Goal: Information Seeking & Learning: Learn about a topic

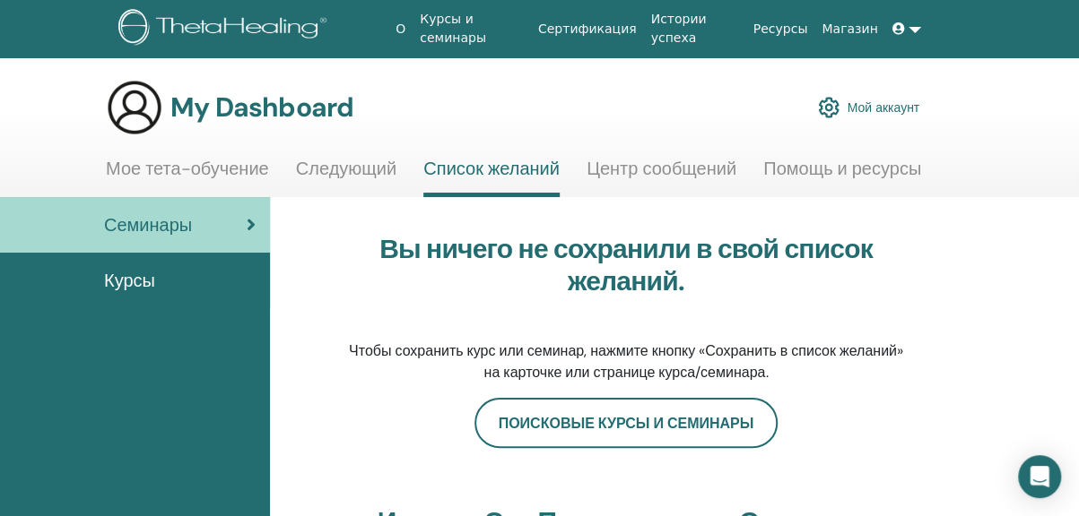
click at [898, 103] on link "Мой аккаунт" at bounding box center [868, 107] width 101 height 39
click at [115, 116] on img at bounding box center [134, 107] width 57 height 57
click at [885, 113] on link "Мой аккаунт" at bounding box center [868, 107] width 101 height 39
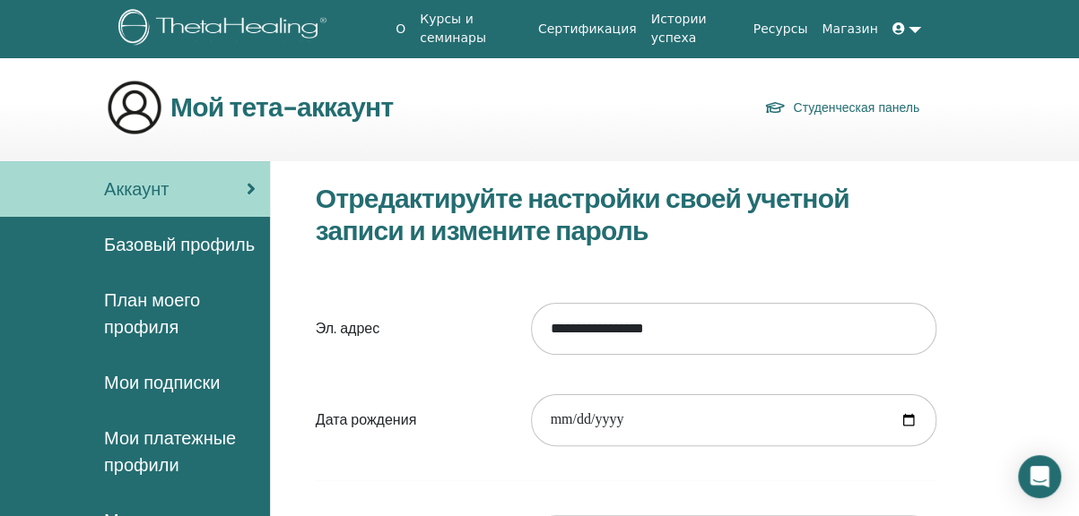
click at [158, 241] on span "Базовый профиль" at bounding box center [179, 244] width 151 height 27
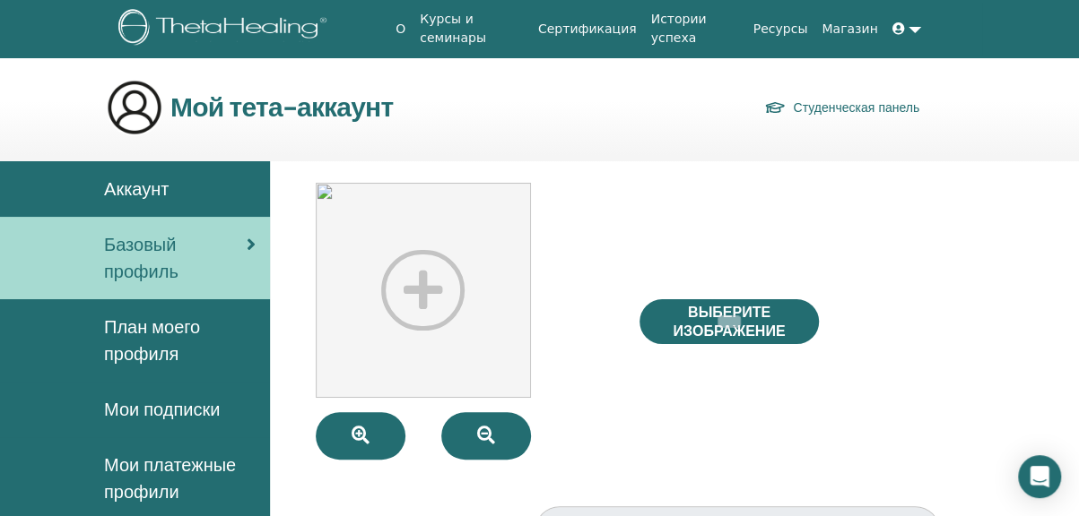
click at [898, 30] on icon at bounding box center [898, 28] width 13 height 13
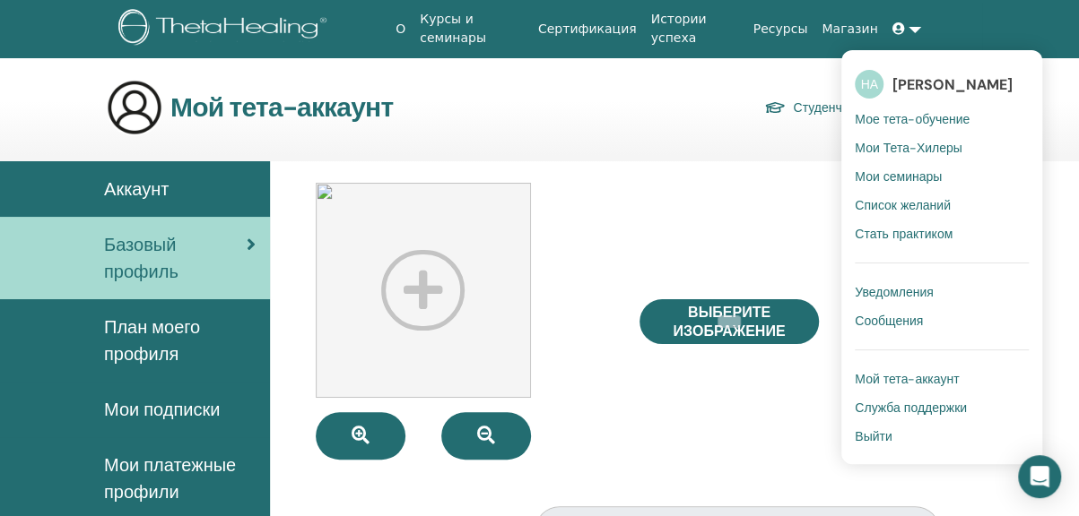
click at [902, 117] on span "Мое тета-обучение" at bounding box center [912, 119] width 115 height 16
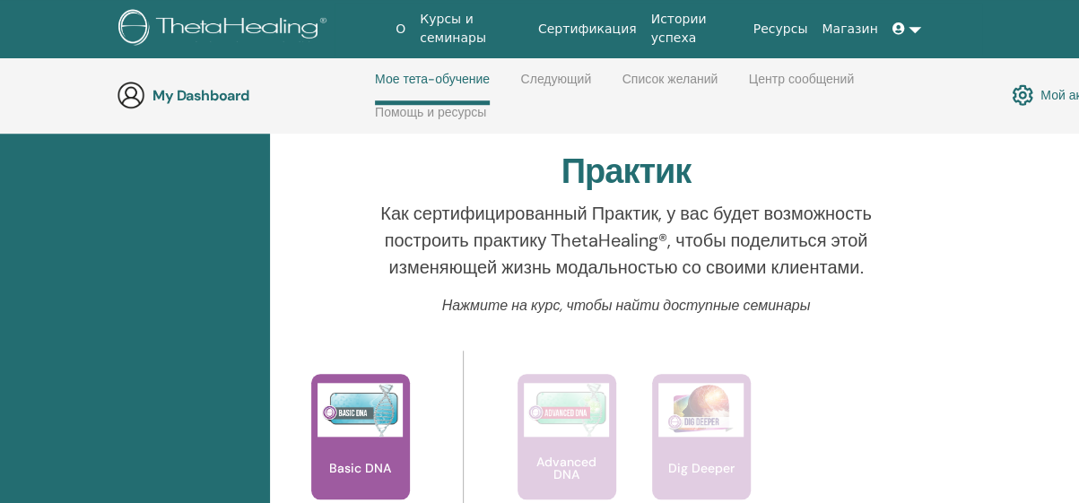
scroll to position [703, 0]
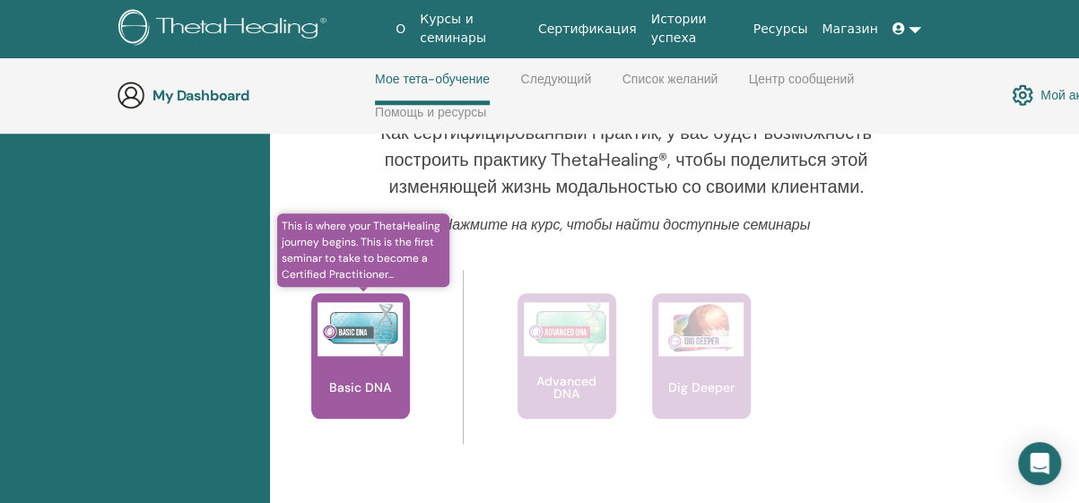
click at [352, 360] on div "Basic DNA" at bounding box center [360, 356] width 99 height 126
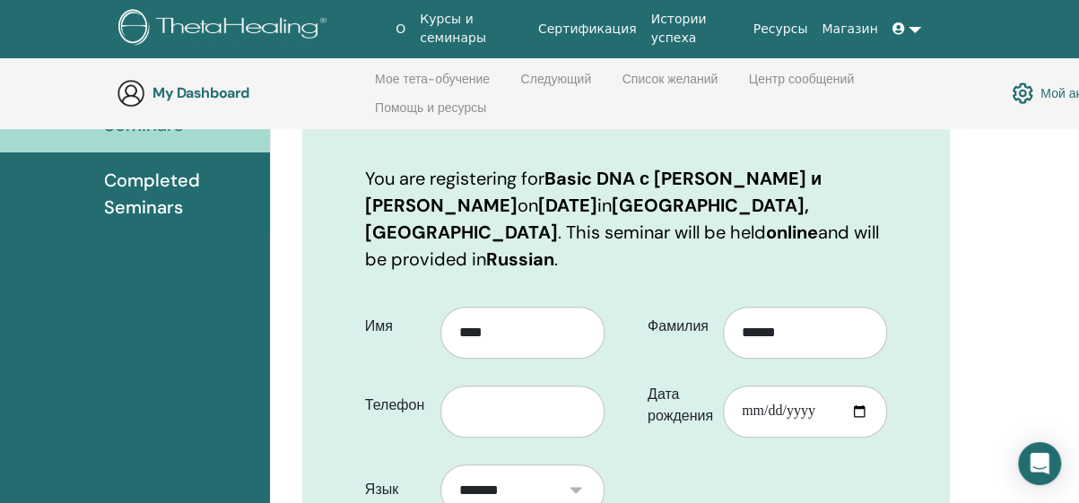
scroll to position [340, 0]
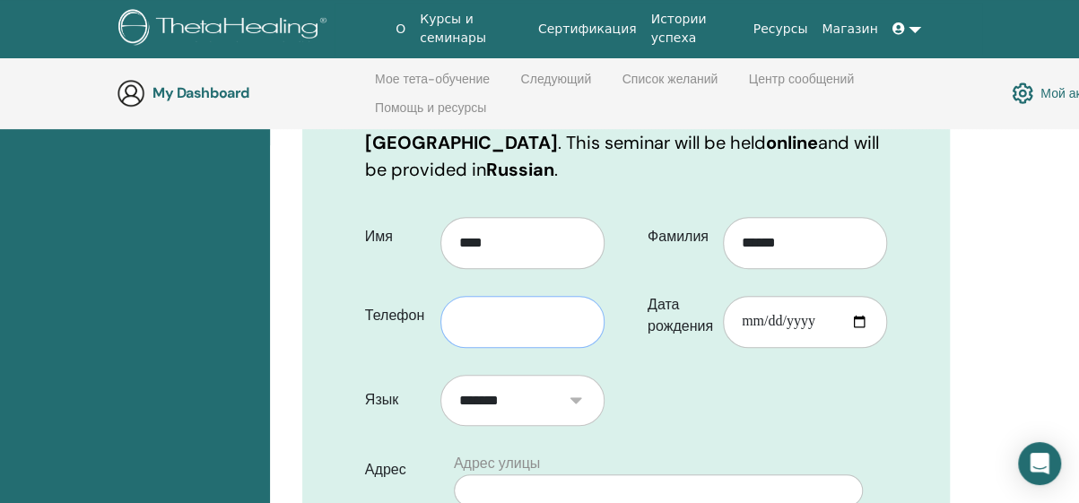
click at [507, 313] on input "text" at bounding box center [522, 322] width 164 height 52
type input "**********"
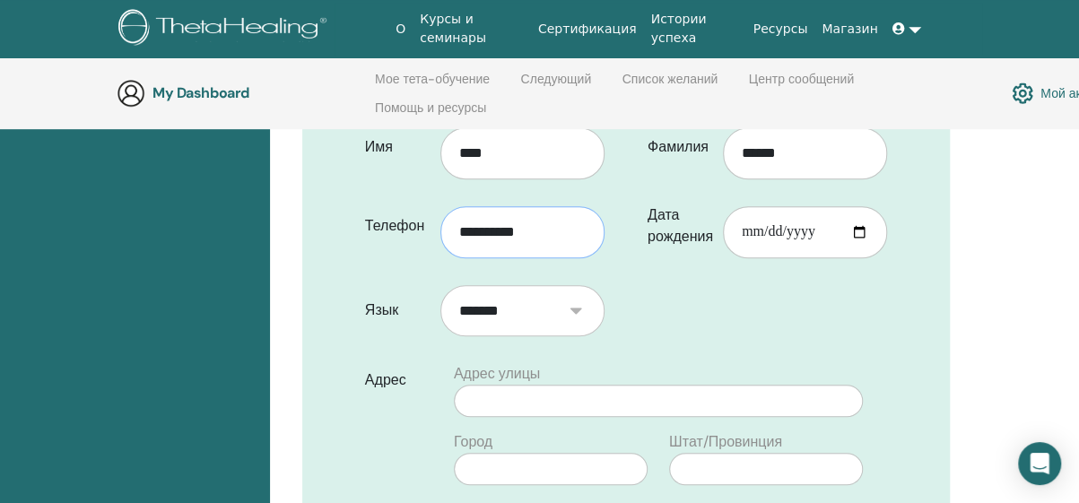
scroll to position [519, 0]
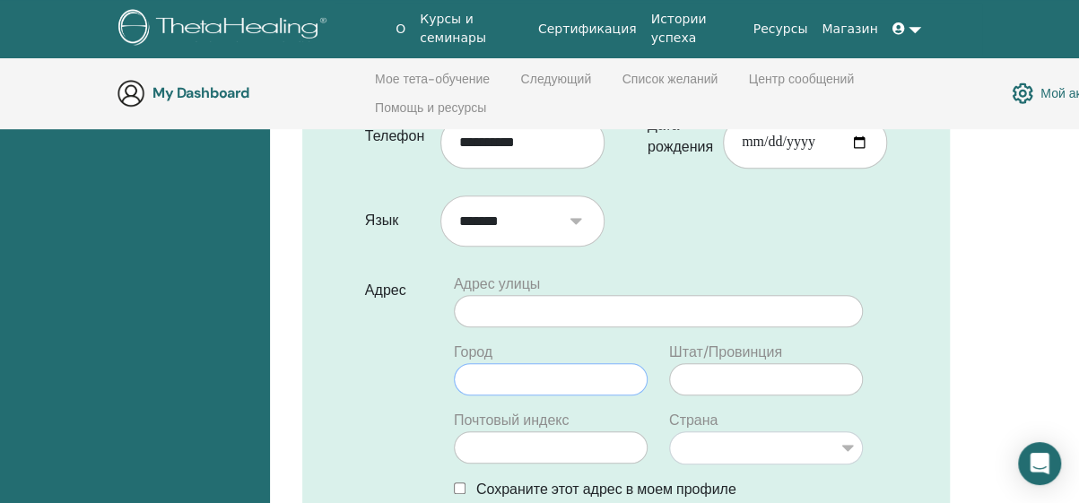
click at [518, 371] on input "text" at bounding box center [551, 379] width 194 height 32
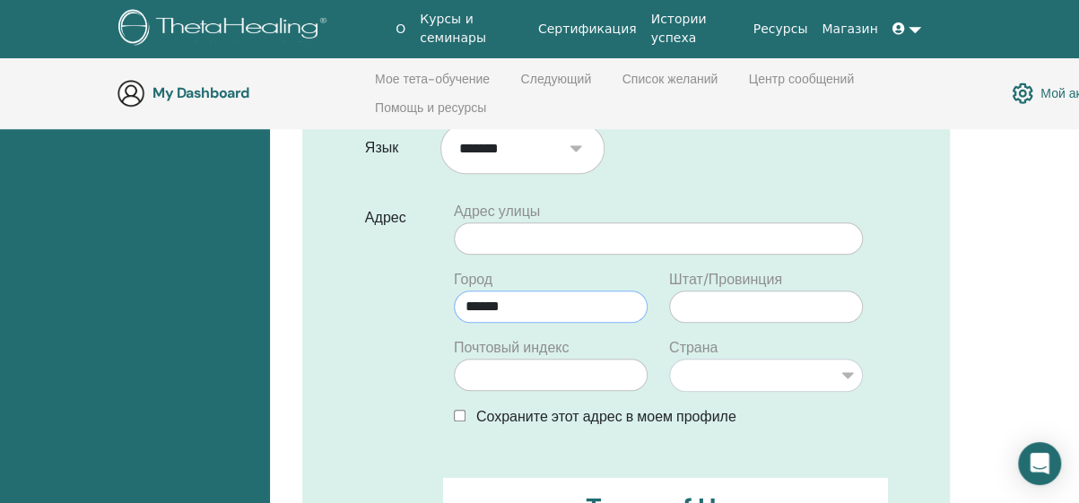
scroll to position [609, 0]
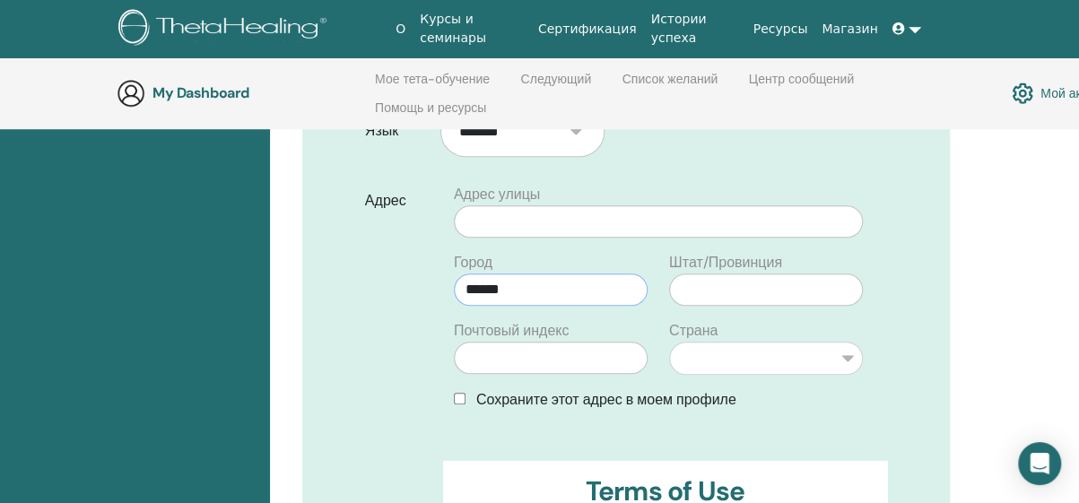
type input "******"
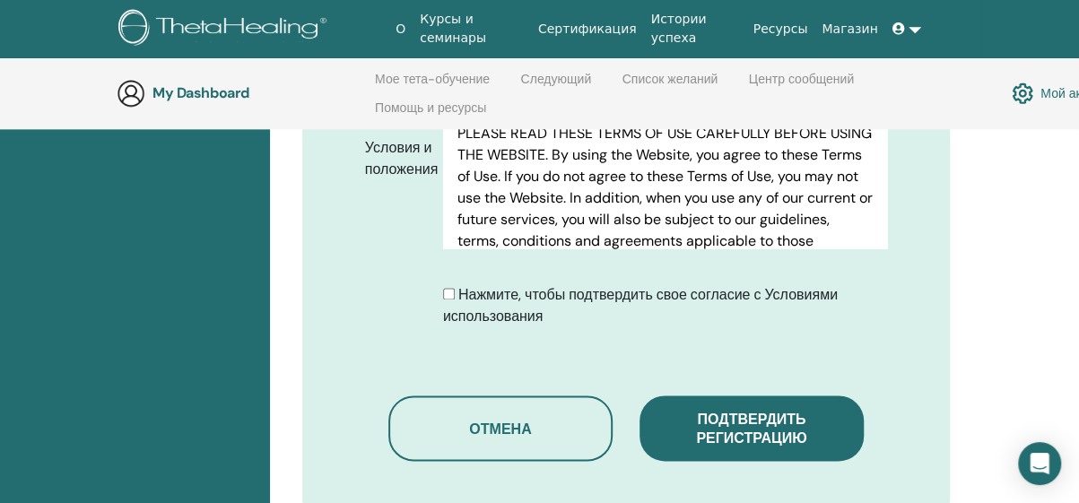
scroll to position [1147, 0]
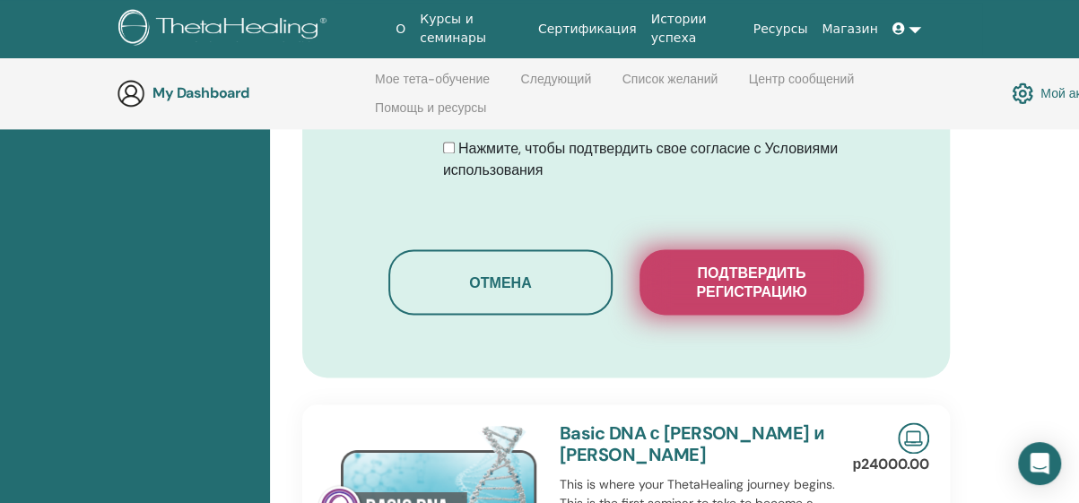
click at [685, 275] on span "Подтвердить регистрацию" at bounding box center [751, 283] width 179 height 38
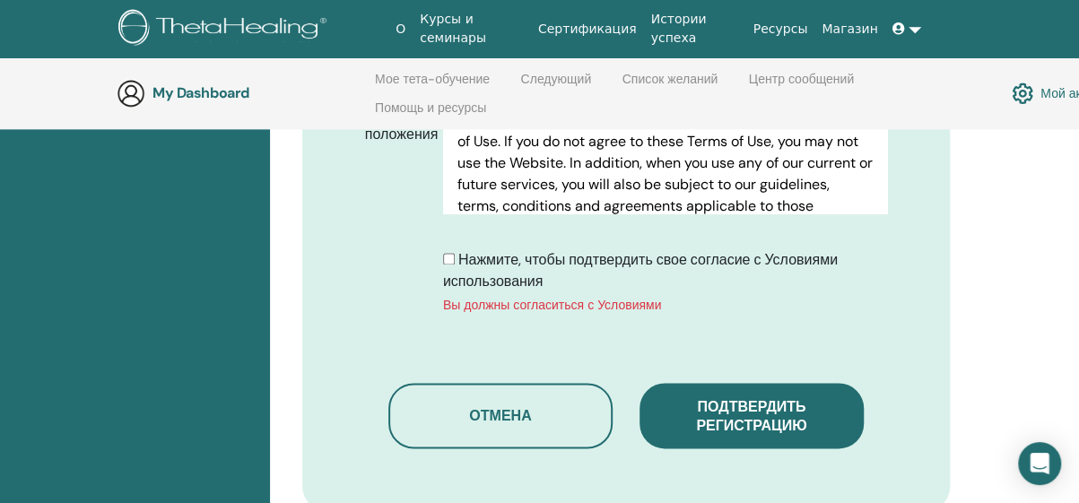
scroll to position [1237, 0]
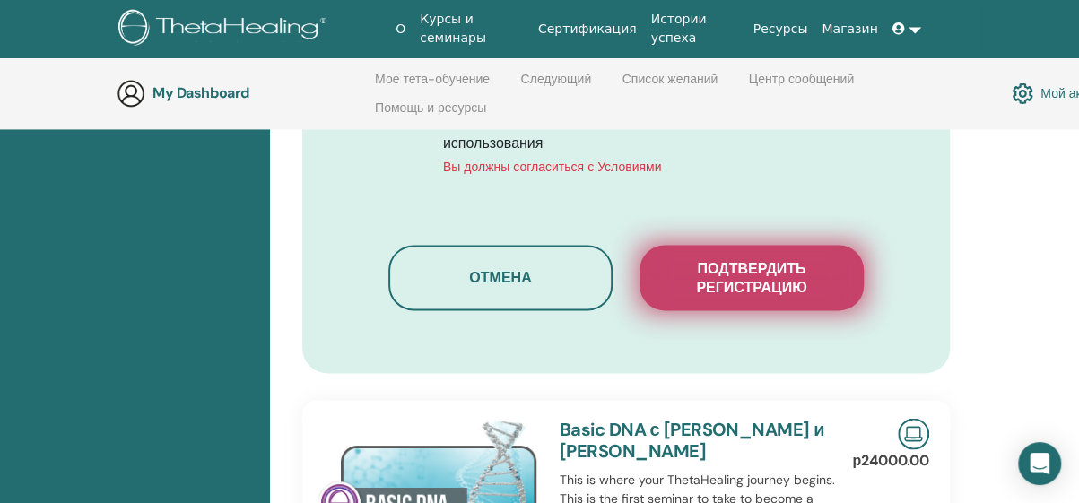
click at [817, 281] on span "Подтвердить регистрацию" at bounding box center [751, 278] width 179 height 38
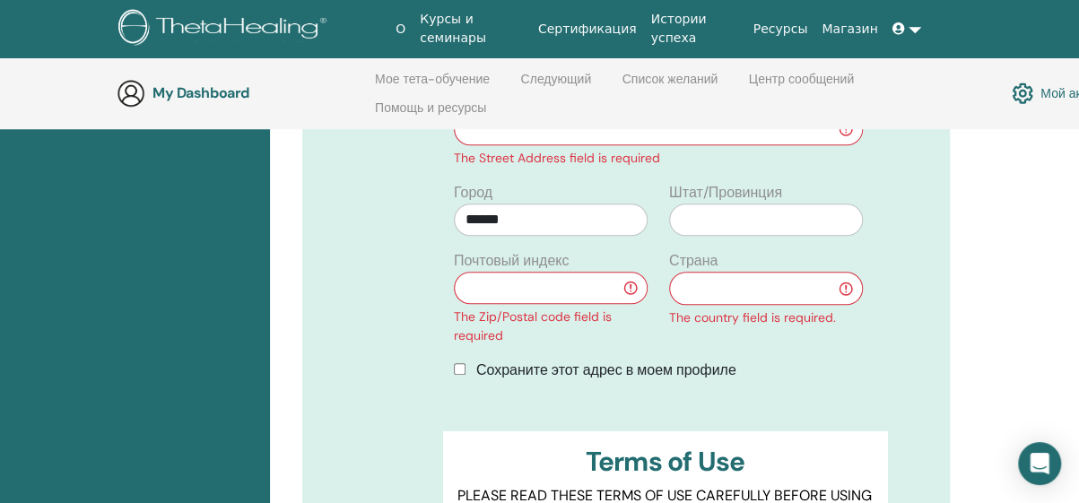
scroll to position [699, 0]
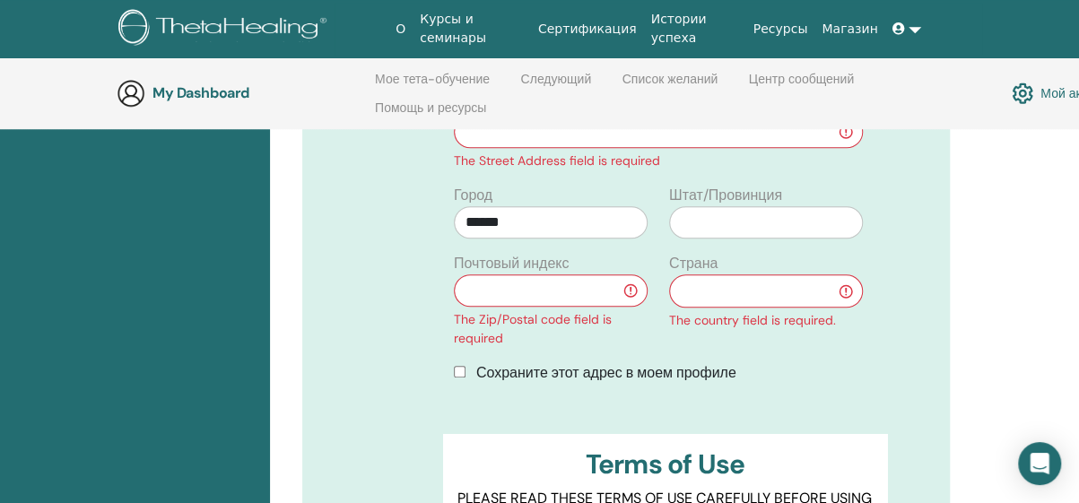
click at [558, 299] on input "text" at bounding box center [551, 290] width 194 height 32
type input "******"
click at [707, 288] on select "**********" at bounding box center [766, 290] width 194 height 33
select select "**"
click at [669, 274] on select "**********" at bounding box center [766, 290] width 194 height 33
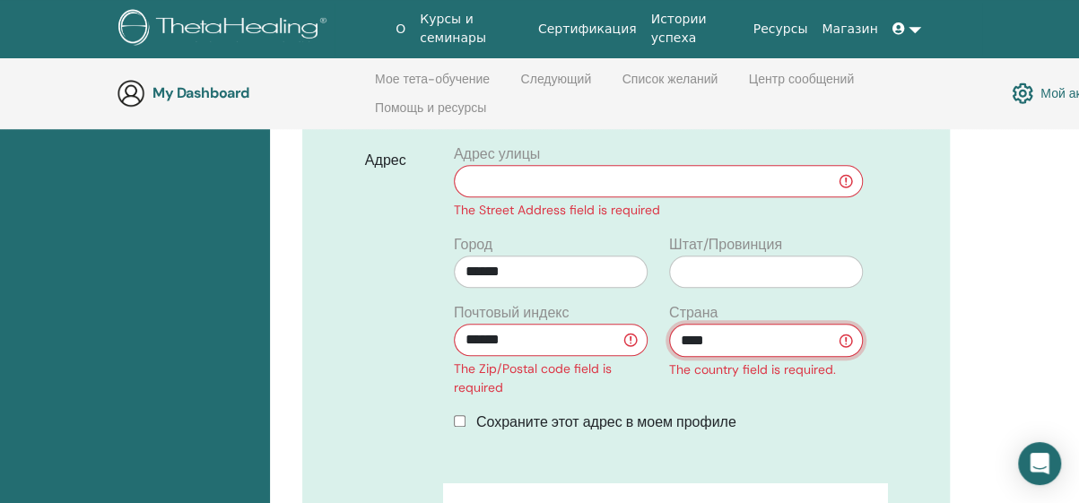
scroll to position [609, 0]
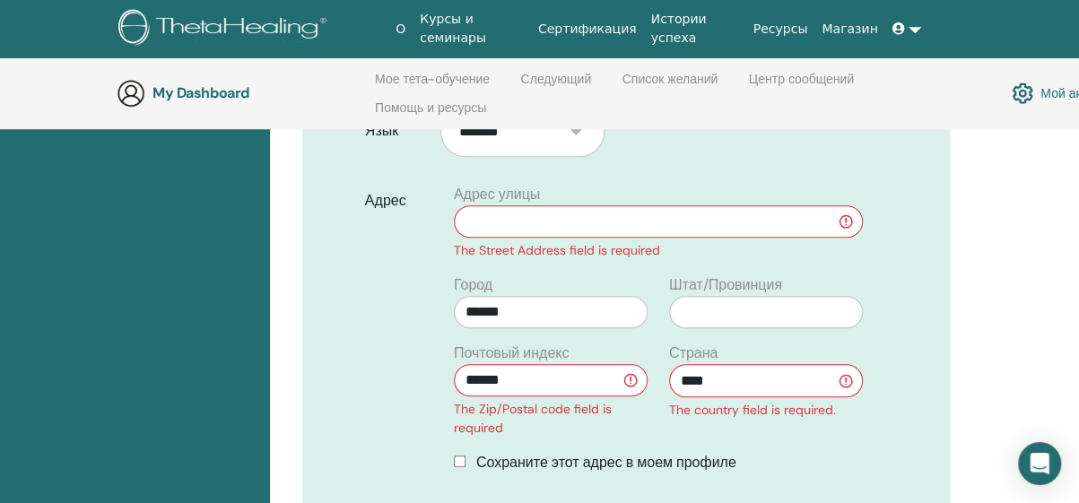
click at [543, 220] on input "text" at bounding box center [658, 221] width 409 height 32
type input "**********"
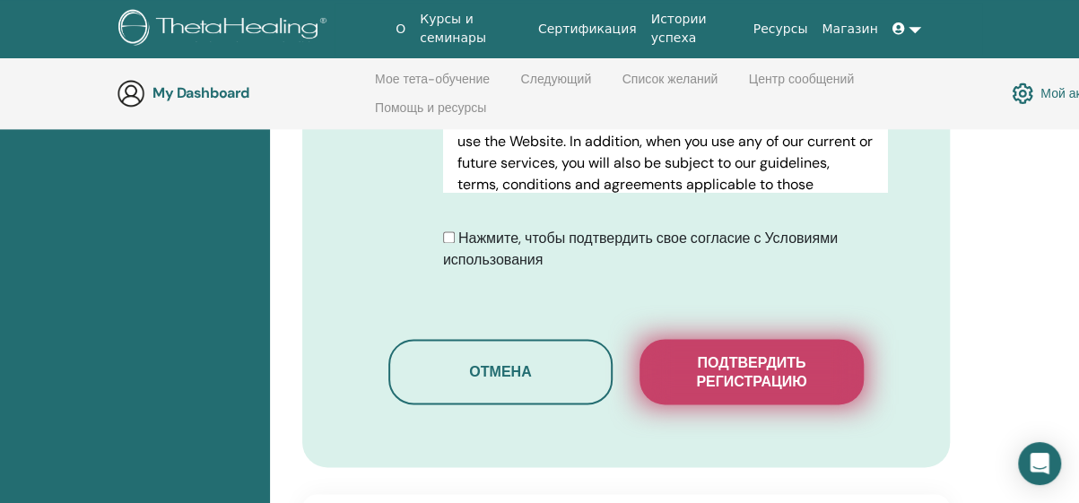
scroll to position [1237, 0]
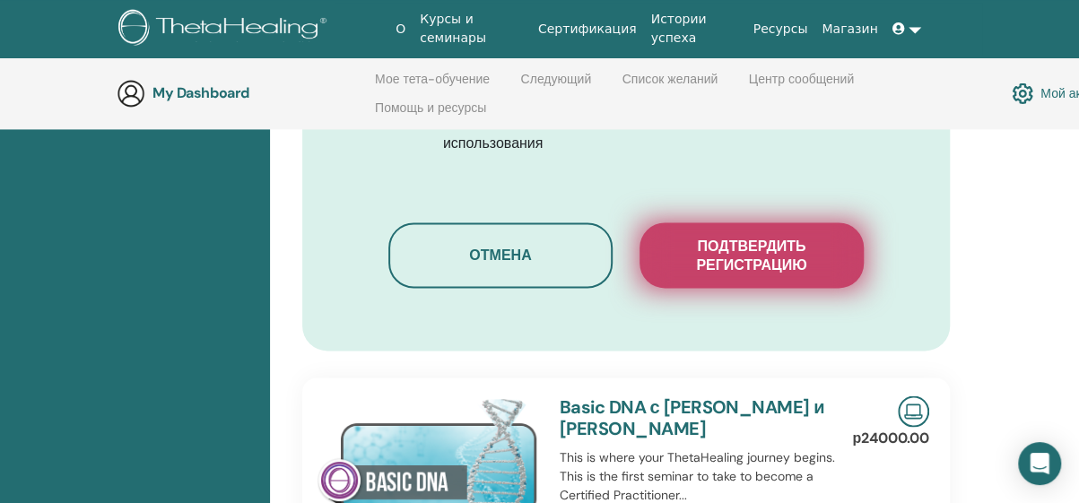
click at [715, 244] on span "Подтвердить регистрацию" at bounding box center [751, 256] width 179 height 38
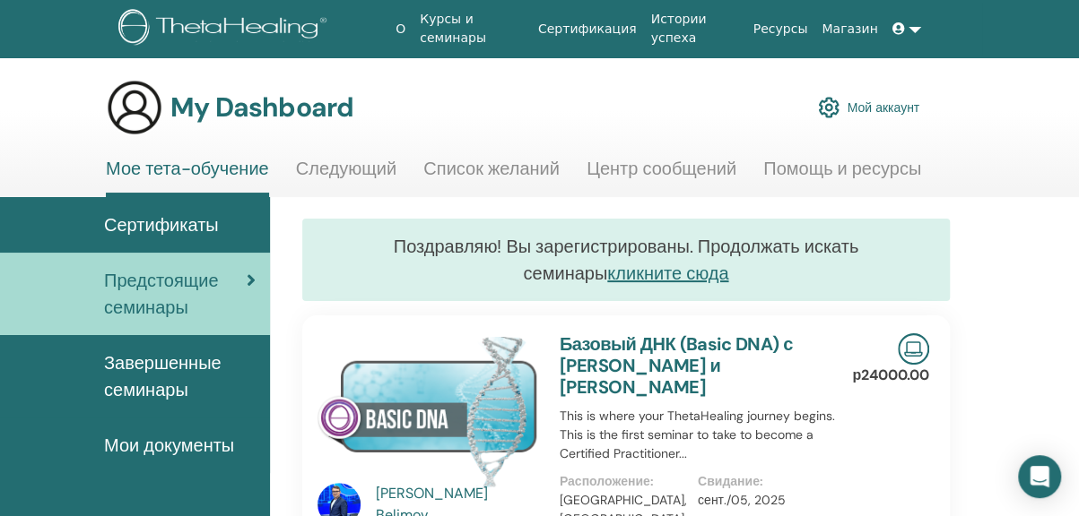
click at [895, 30] on icon at bounding box center [898, 28] width 13 height 13
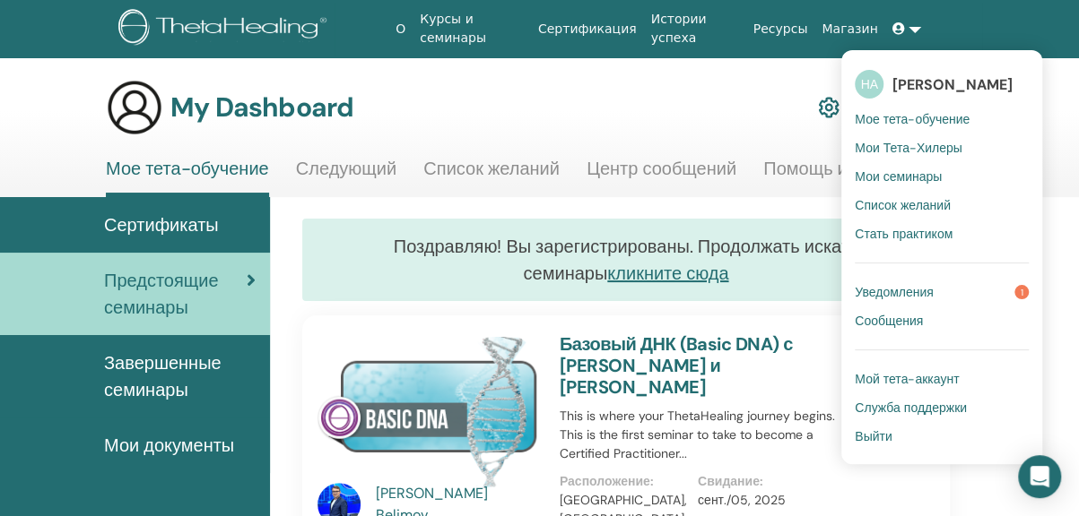
click at [872, 293] on span "Уведомления" at bounding box center [894, 292] width 79 height 16
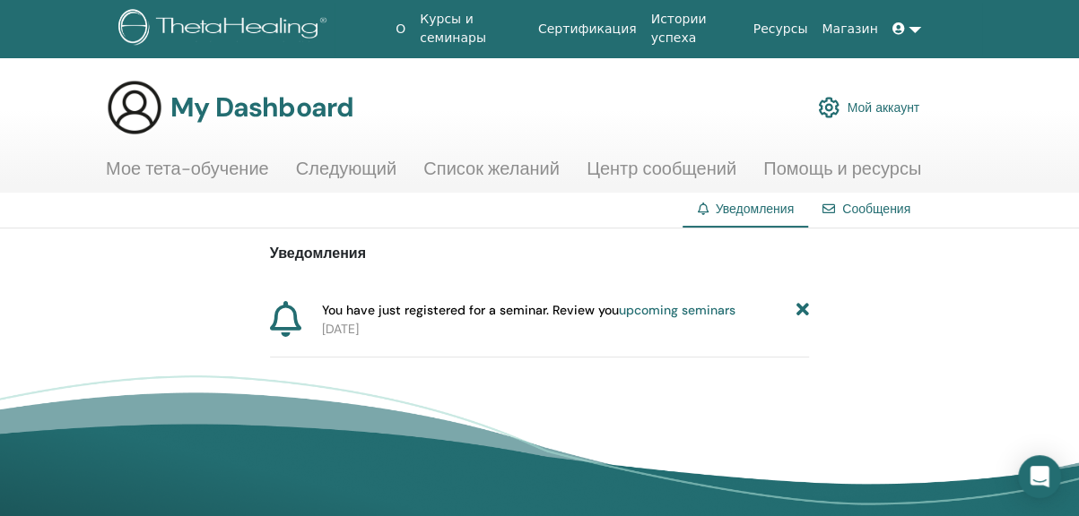
click at [638, 313] on link "upcoming seminars" at bounding box center [677, 310] width 117 height 16
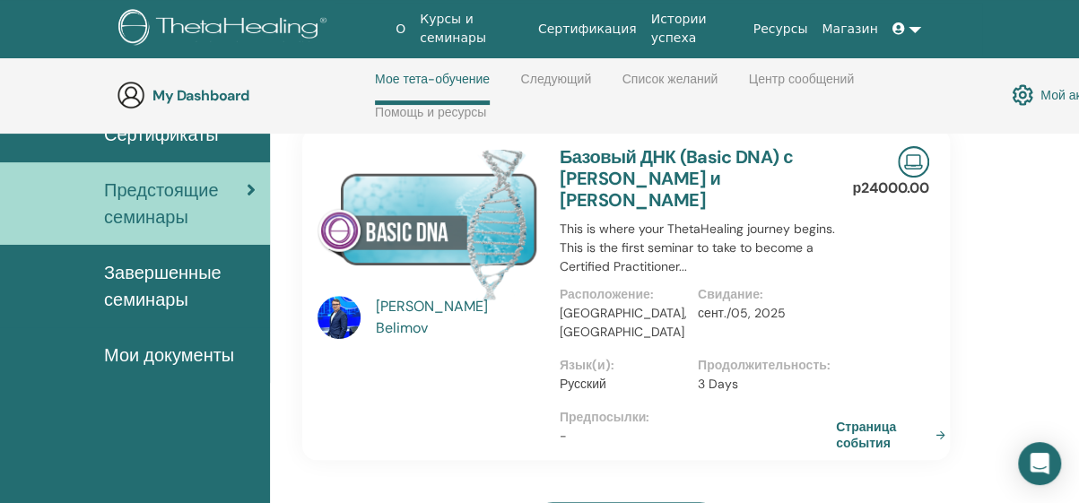
scroll to position [165, 0]
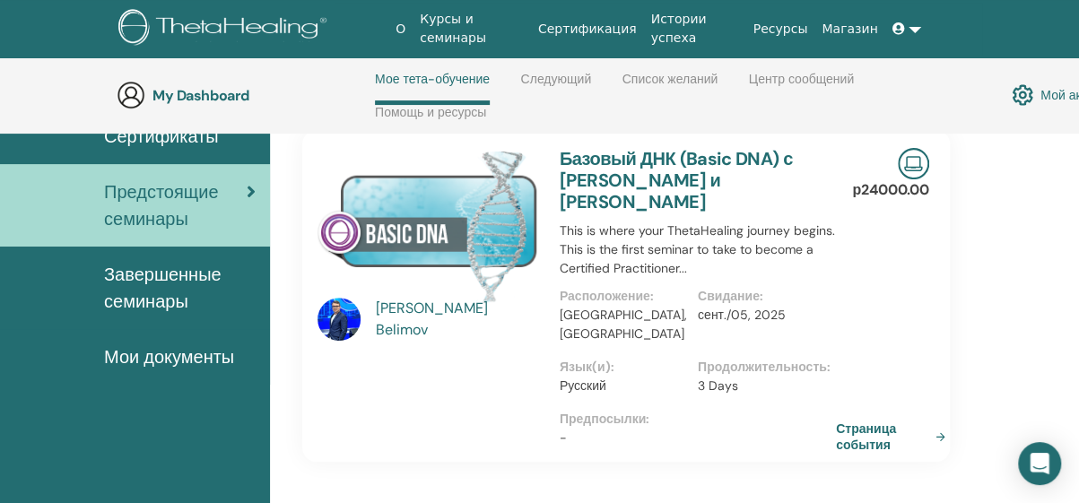
click at [626, 197] on link "Базовый ДНК (Basic DNA) с Alexandr Belimov и Laura Smoleevskaya" at bounding box center [676, 180] width 233 height 66
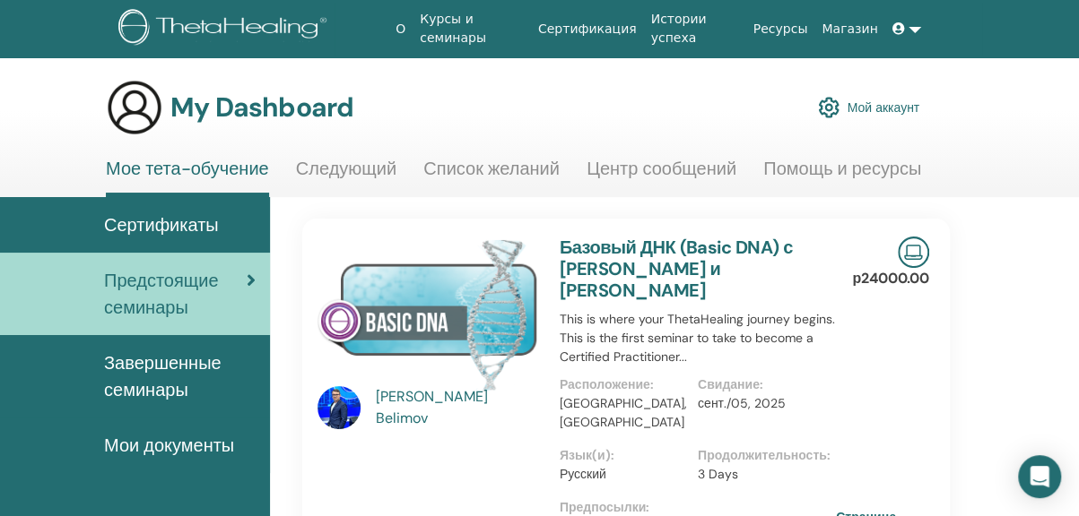
click at [628, 248] on link "Базовый ДНК (Basic DNA) с Alexandr Belimov и Laura Smoleevskaya" at bounding box center [676, 269] width 233 height 66
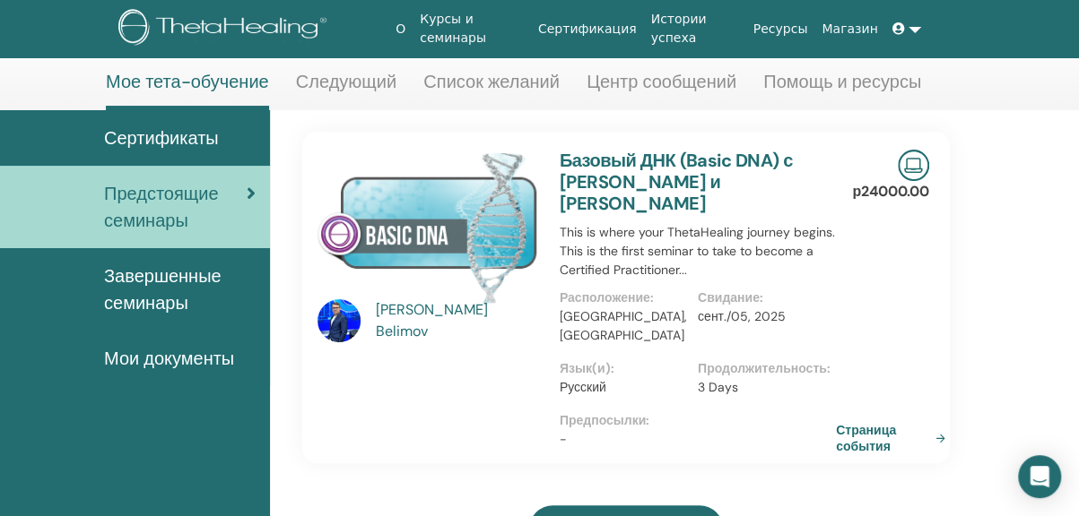
scroll to position [90, 0]
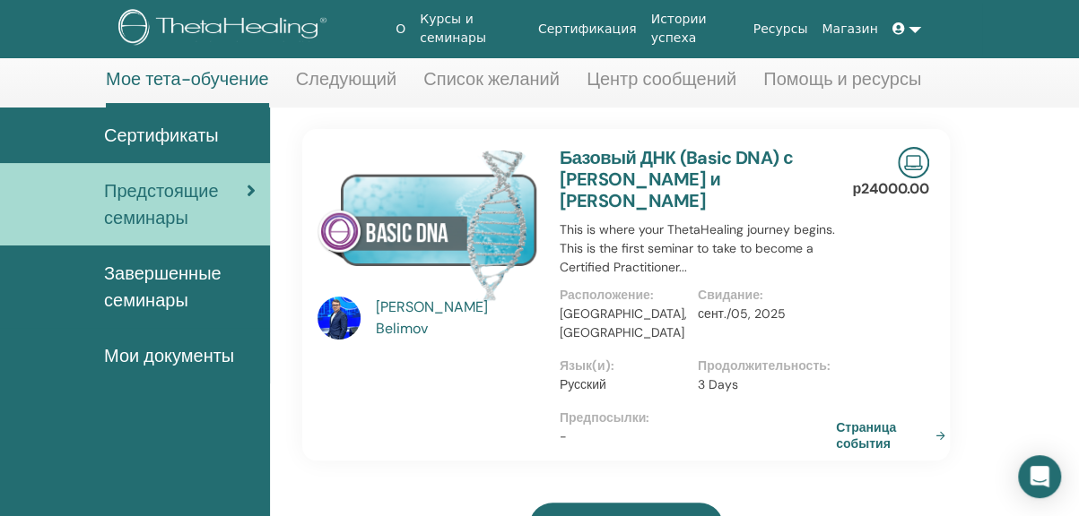
click at [479, 325] on div "Alexandr Belimov" at bounding box center [459, 318] width 166 height 43
click at [869, 420] on link "Страница события" at bounding box center [896, 436] width 117 height 32
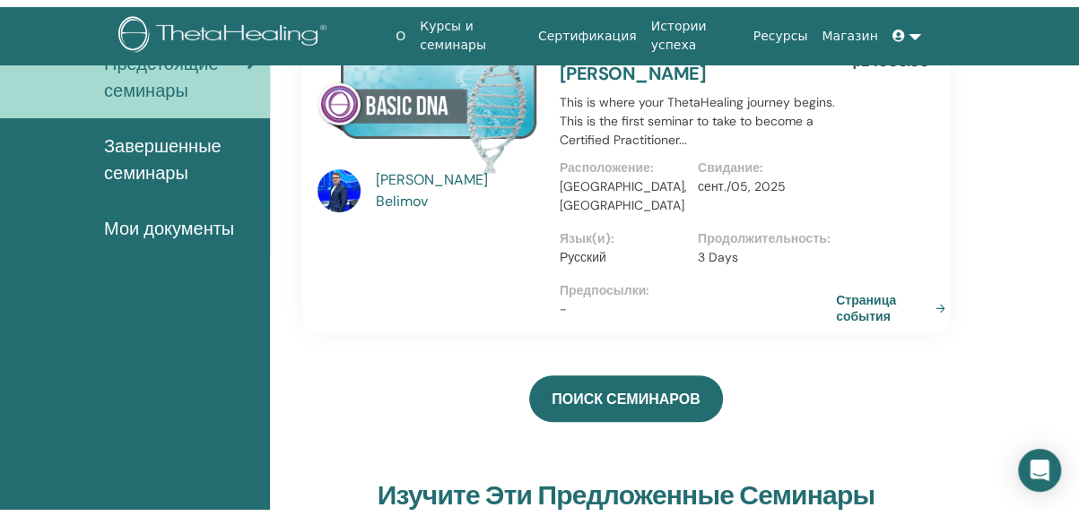
scroll to position [0, 0]
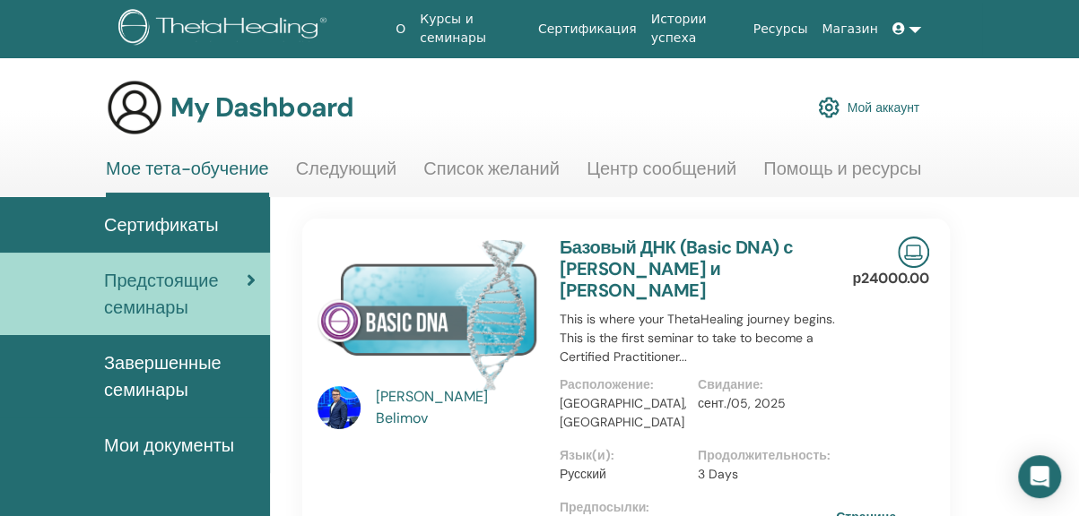
click at [898, 26] on icon at bounding box center [898, 28] width 13 height 13
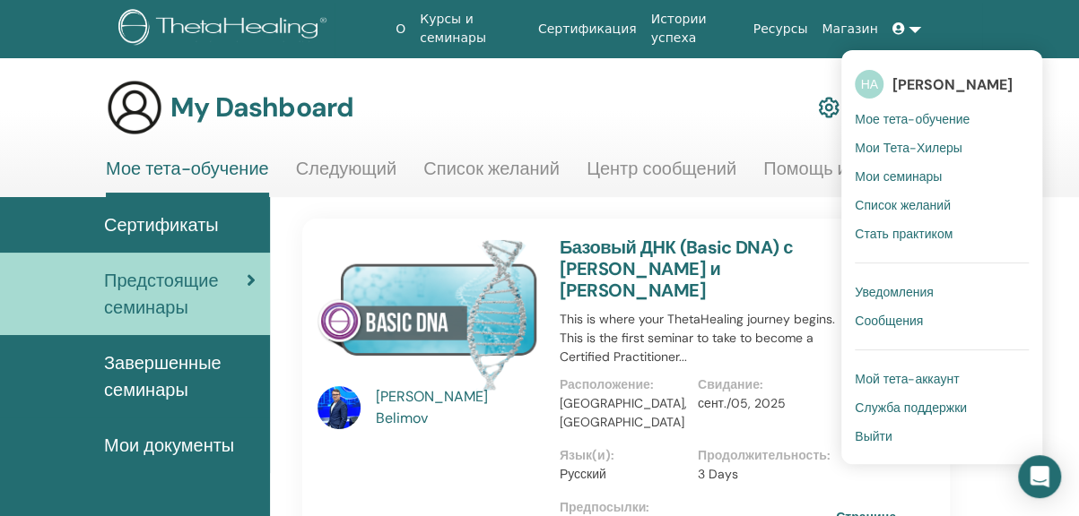
click at [916, 90] on span "[PERSON_NAME]" at bounding box center [952, 84] width 120 height 19
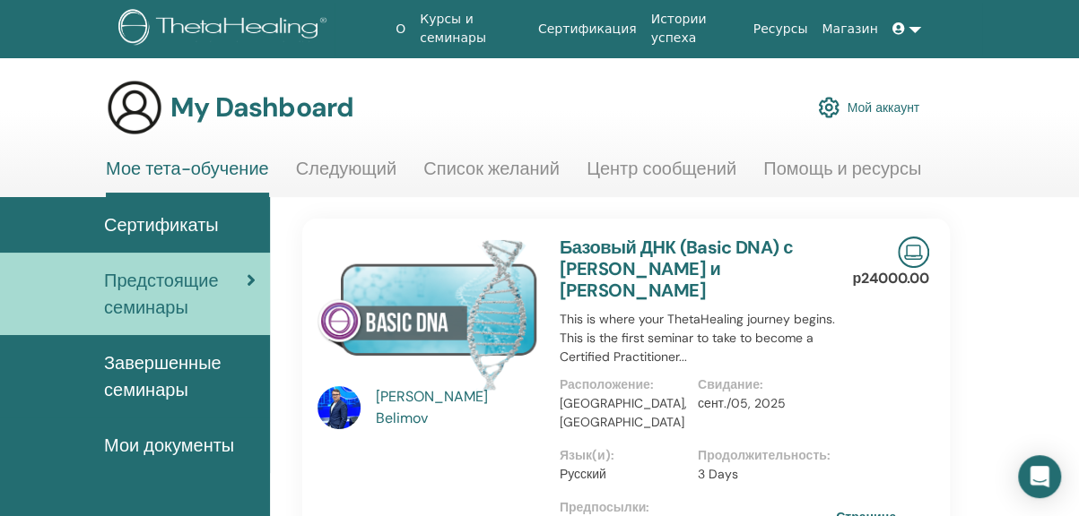
click at [170, 377] on span "Завершенные семинары" at bounding box center [180, 377] width 152 height 54
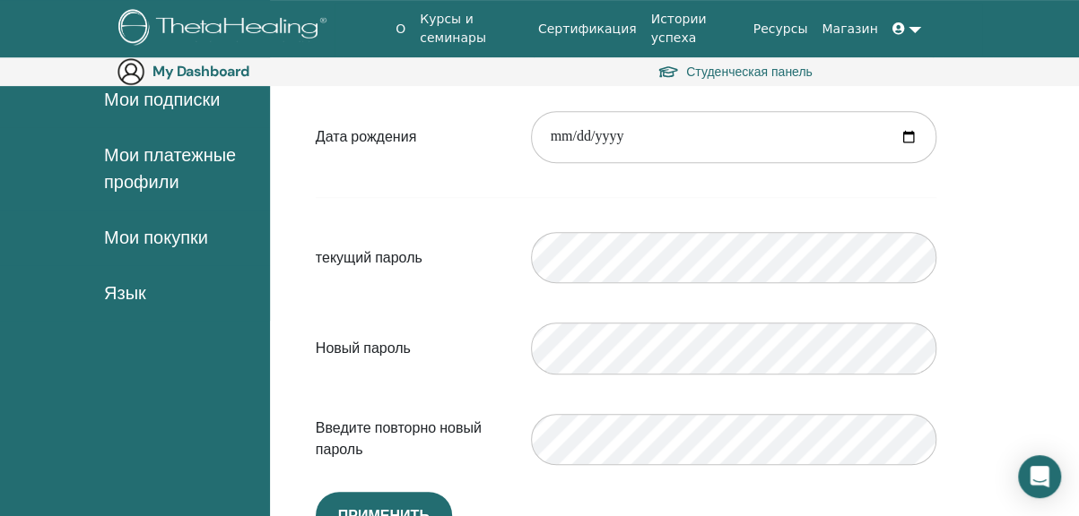
scroll to position [309, 0]
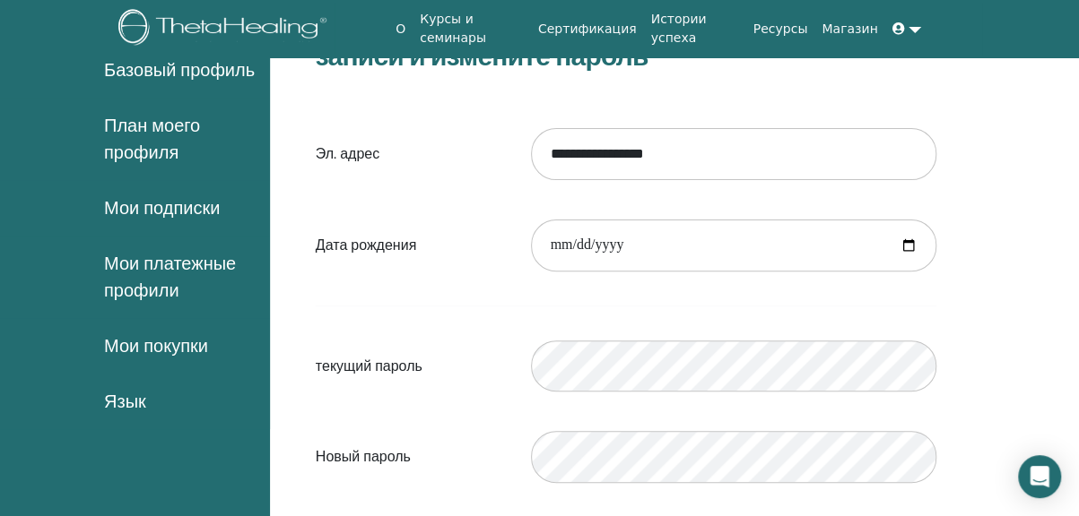
scroll to position [208, 0]
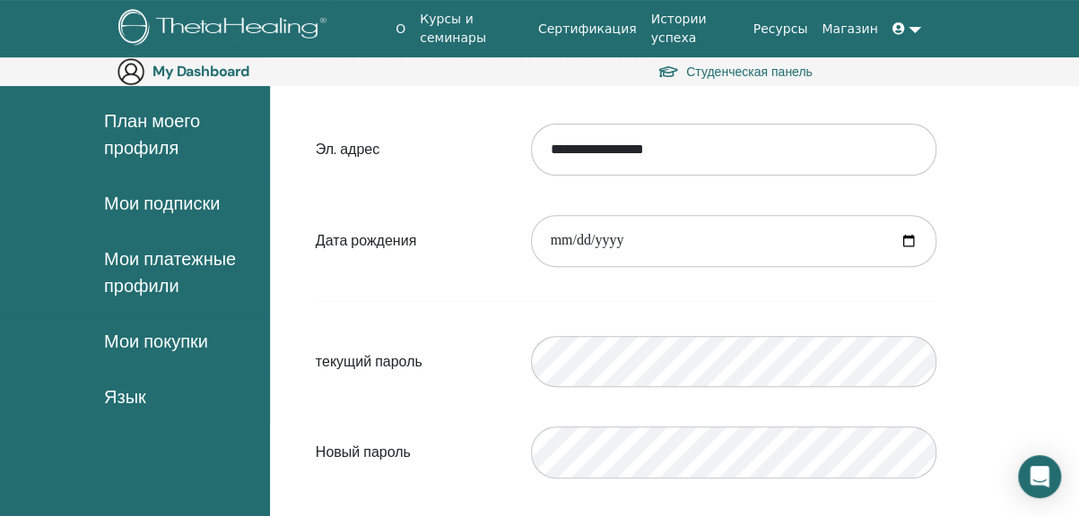
click at [895, 28] on icon at bounding box center [898, 28] width 13 height 13
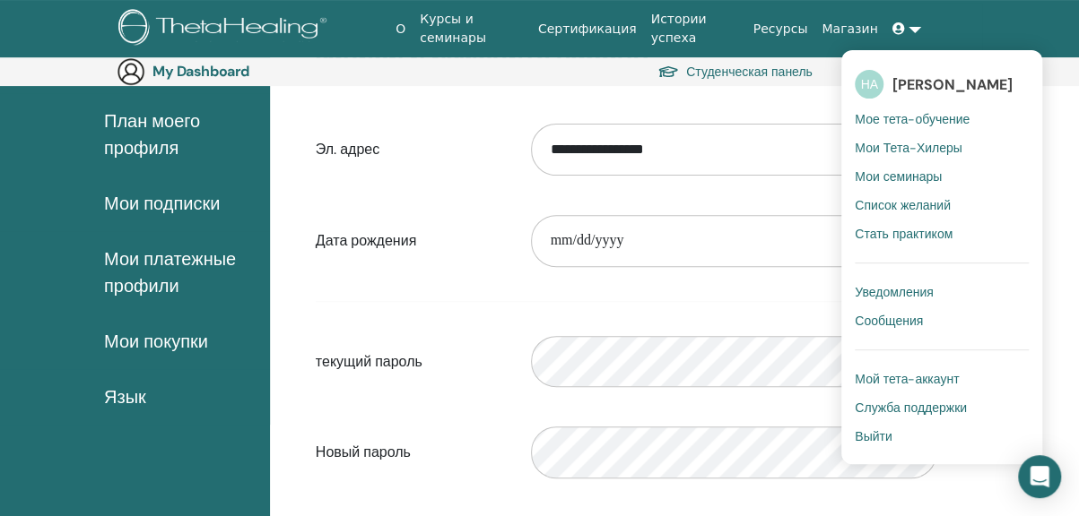
click at [894, 81] on link "НА [PERSON_NAME]" at bounding box center [942, 84] width 174 height 41
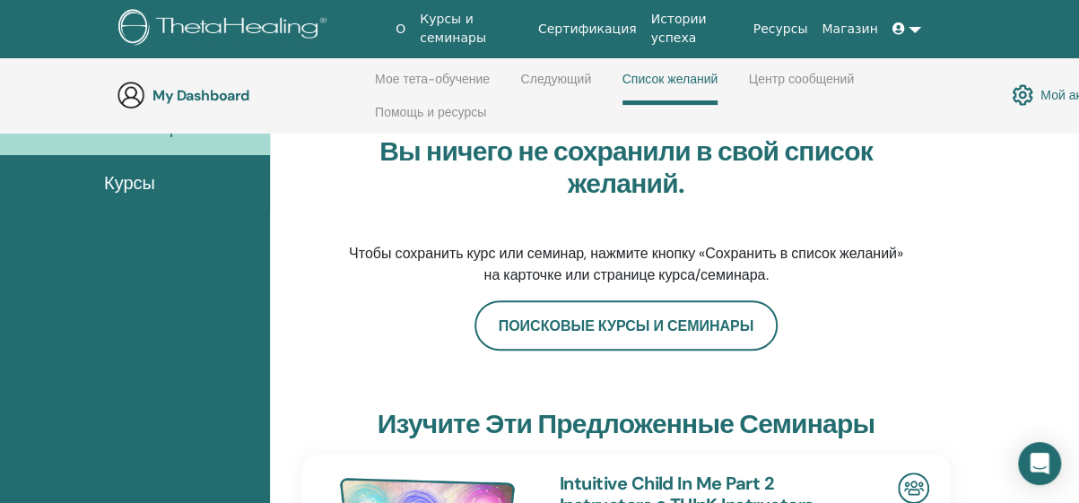
scroll to position [155, 0]
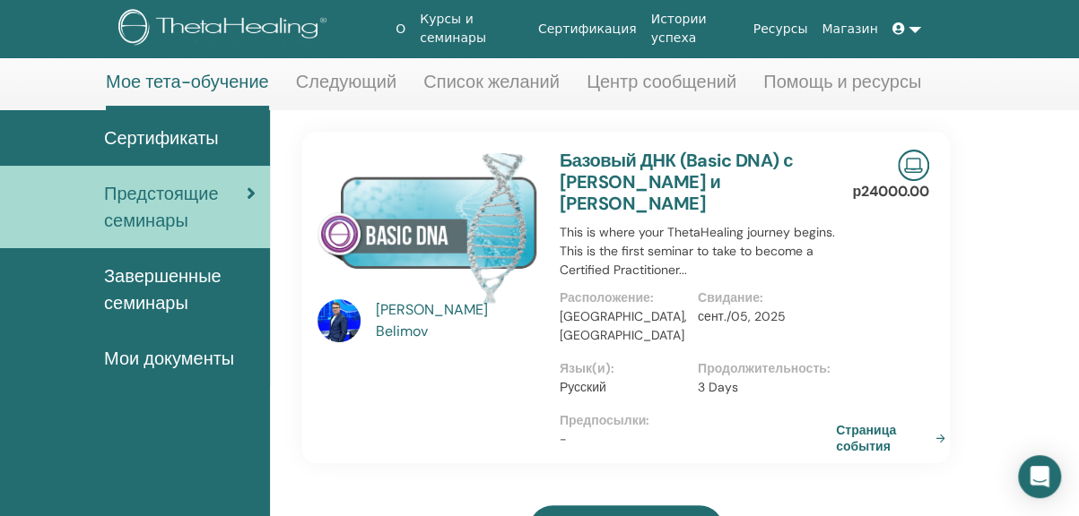
scroll to position [90, 0]
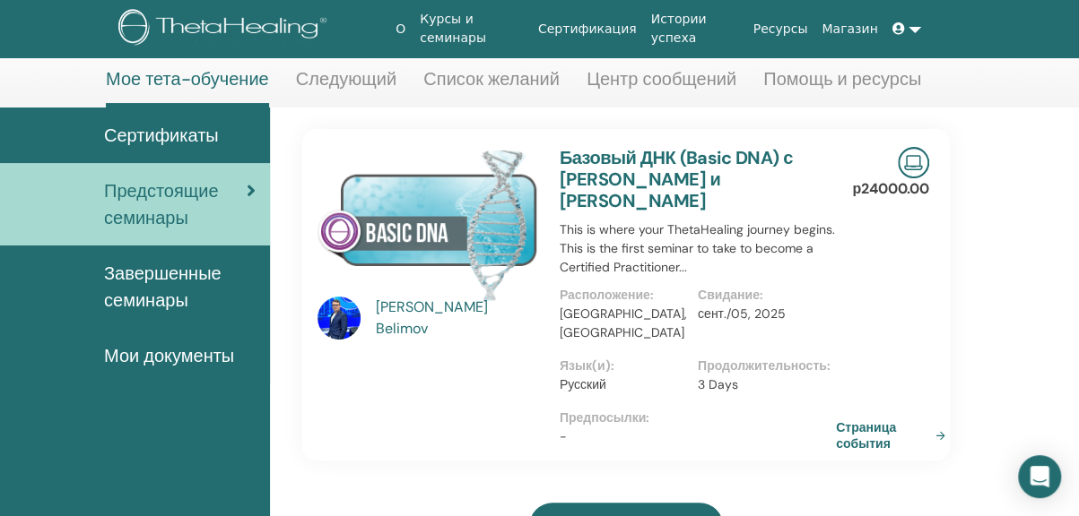
click at [195, 128] on span "Сертификаты" at bounding box center [161, 135] width 115 height 27
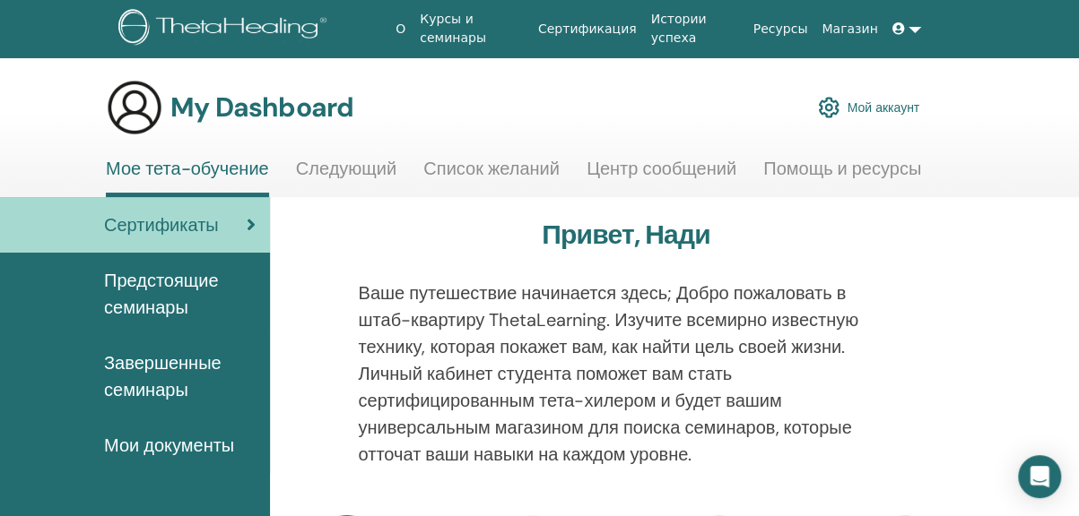
click at [215, 172] on link "Мое тета-обучение" at bounding box center [187, 177] width 163 height 39
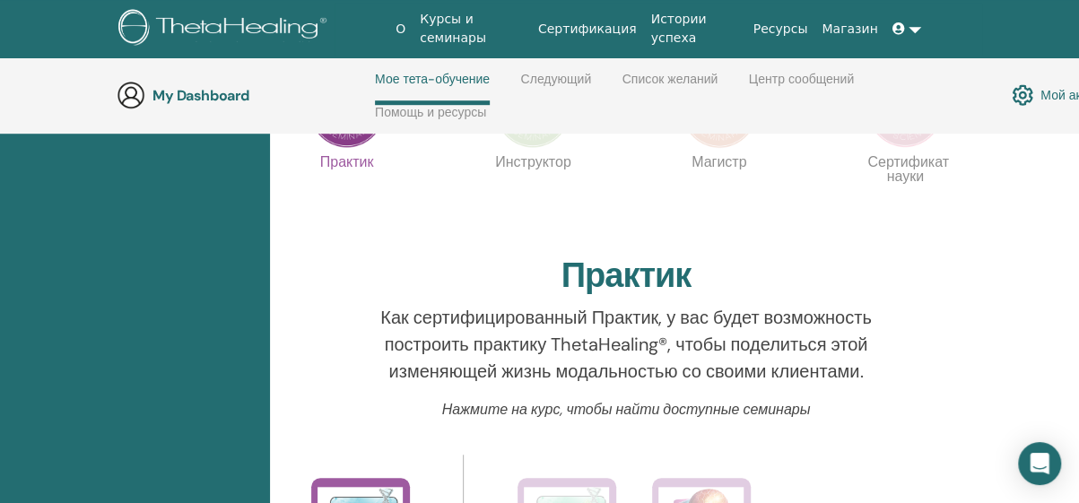
scroll to position [434, 0]
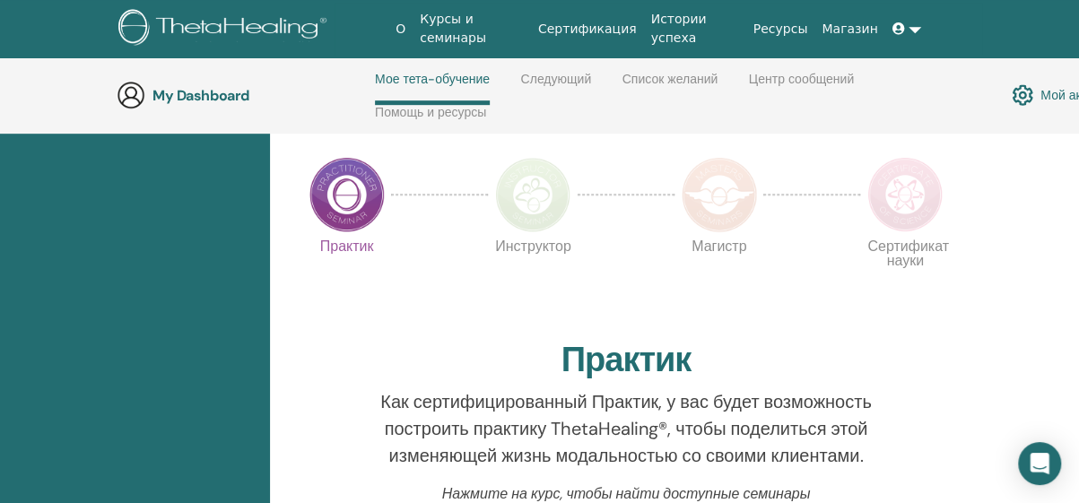
click at [507, 191] on img at bounding box center [532, 194] width 75 height 75
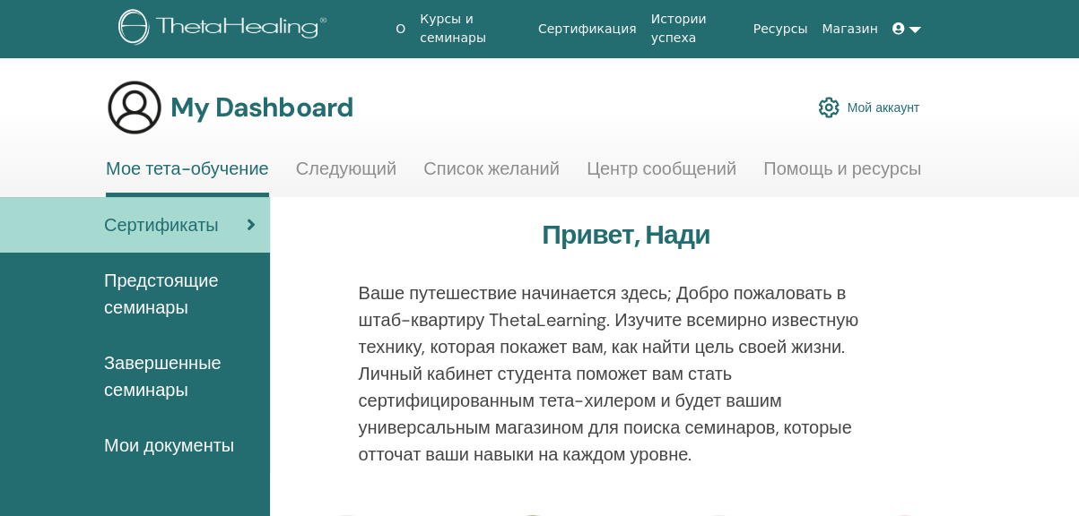
click at [231, 173] on link "Мое тета-обучение" at bounding box center [187, 177] width 163 height 39
